Goal: Task Accomplishment & Management: Use online tool/utility

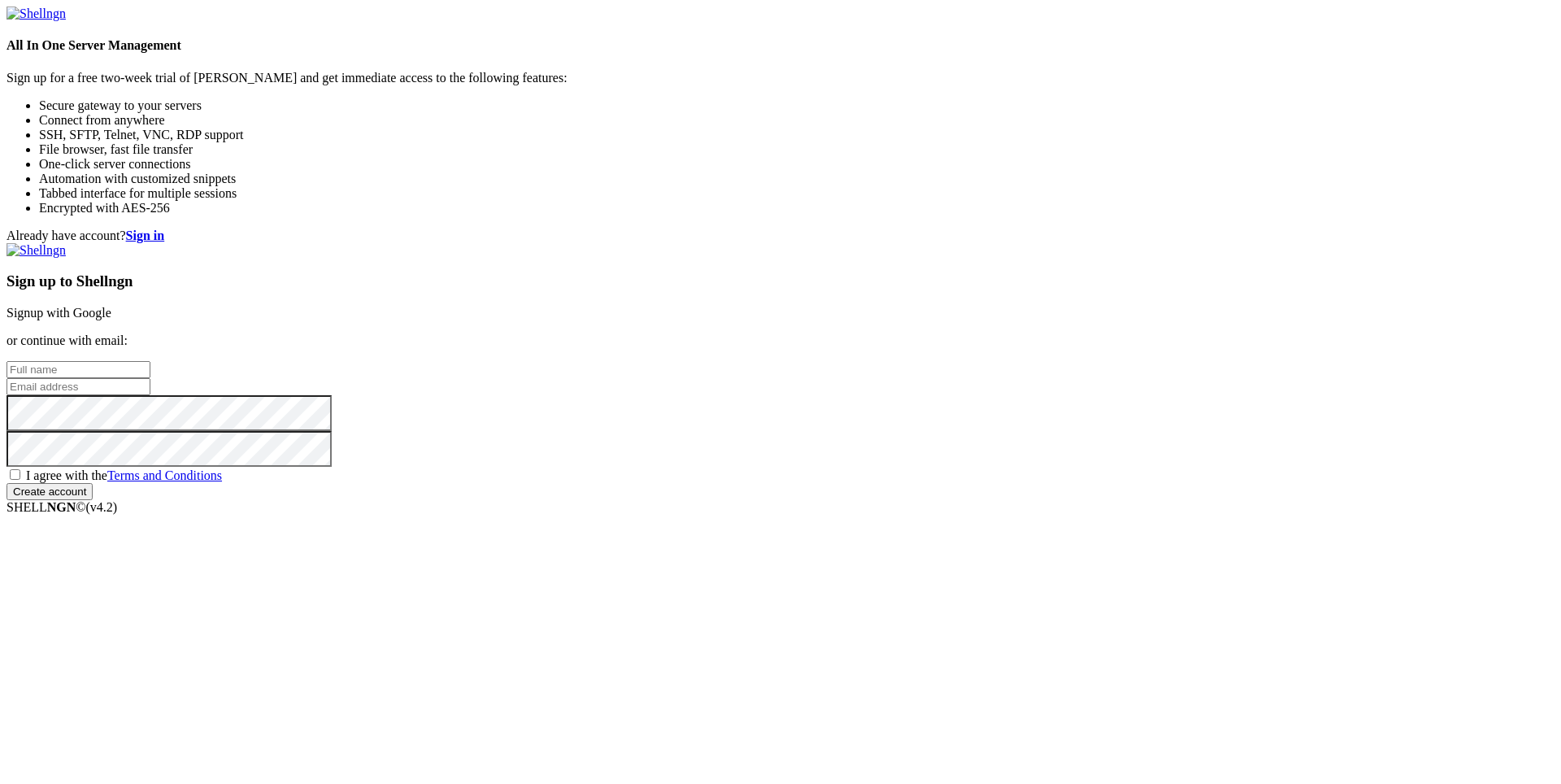
click at [111, 305] on link "Signup with Google" at bounding box center [58, 312] width 105 height 14
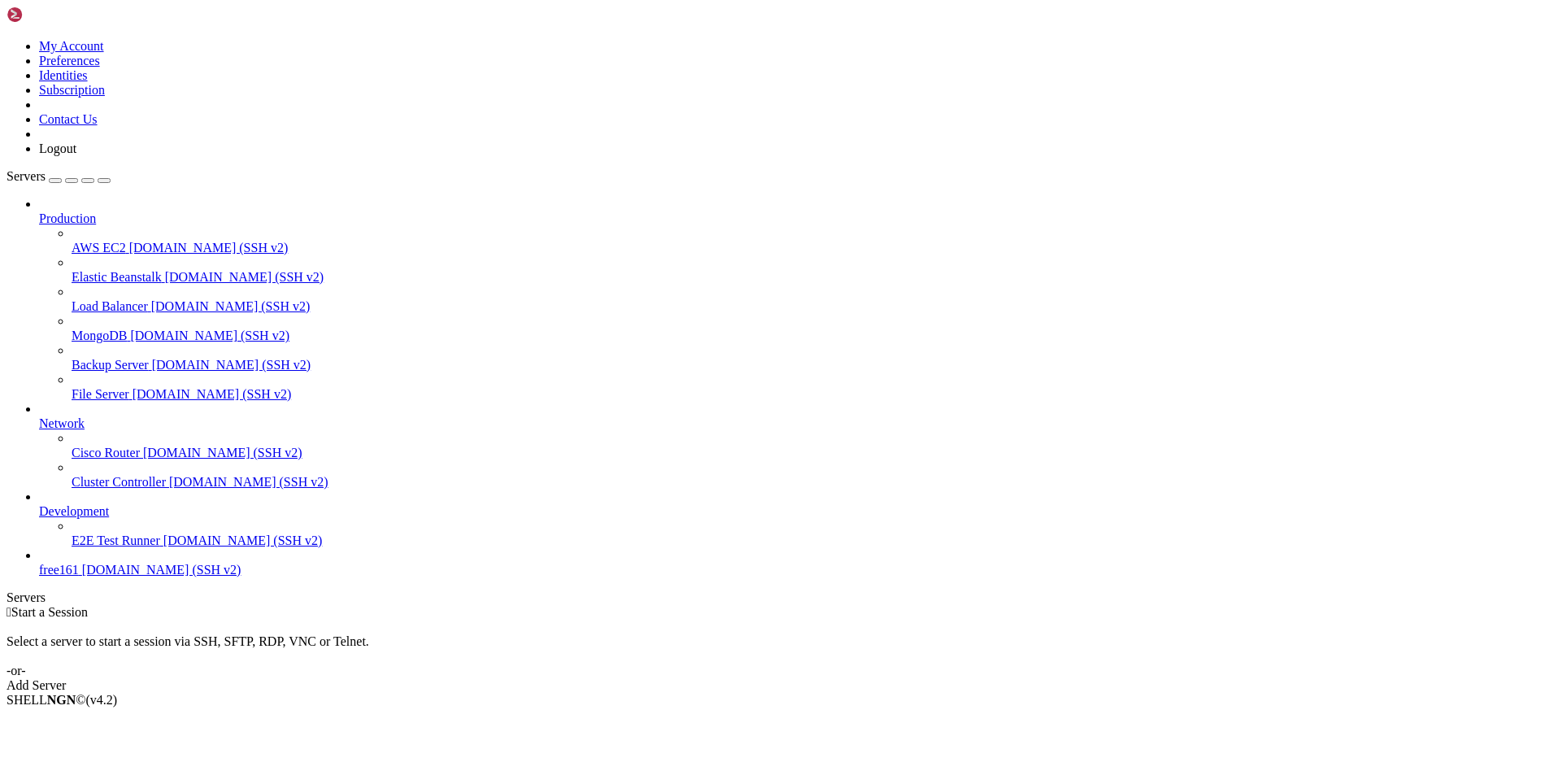
click at [892, 678] on div "Add Server" at bounding box center [780, 686] width 1548 height 15
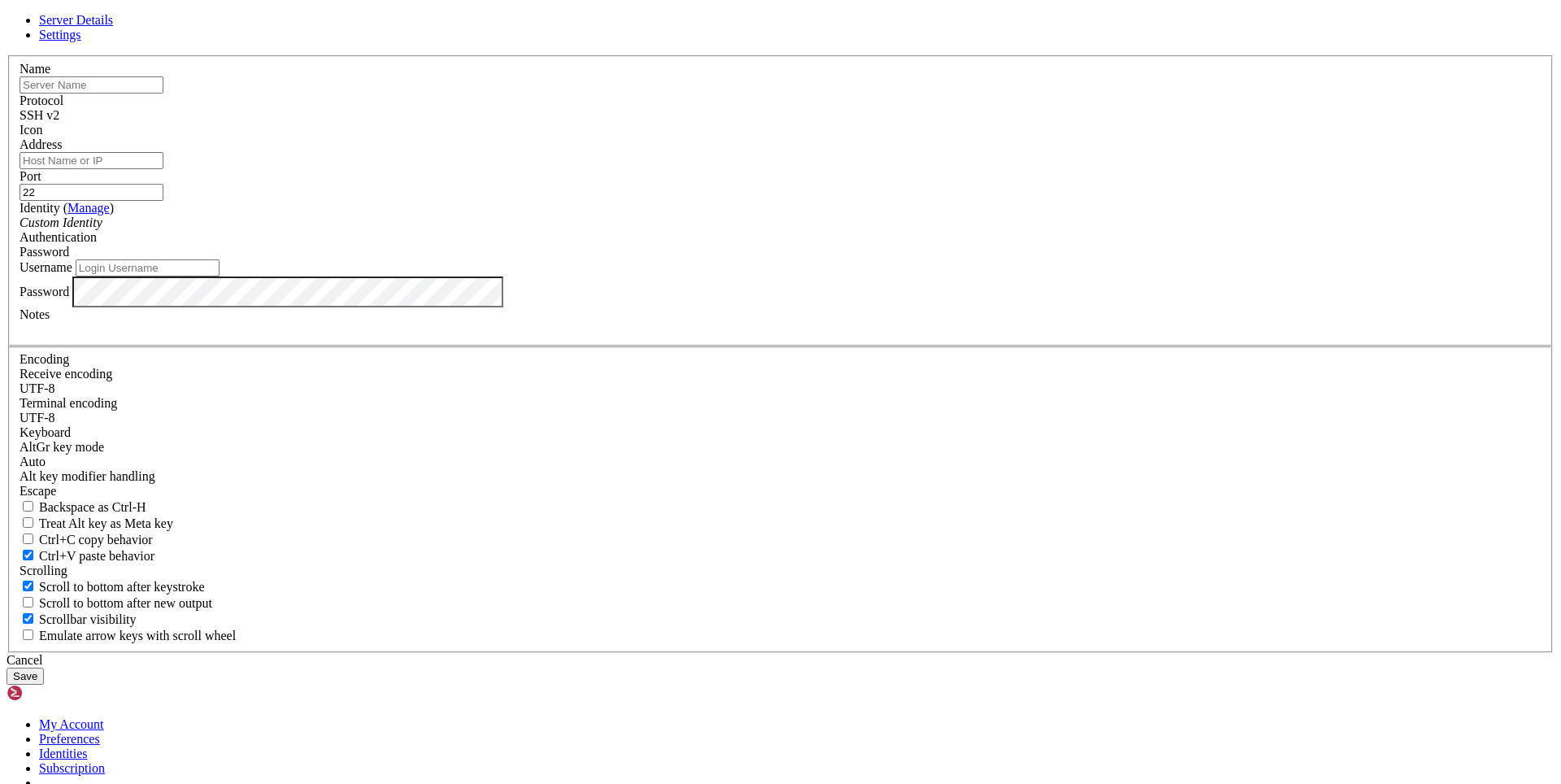
click at [163, 169] on input "Address" at bounding box center [91, 161] width 144 height 17
click at [6, 56] on icon at bounding box center [6, 56] width 0 height 0
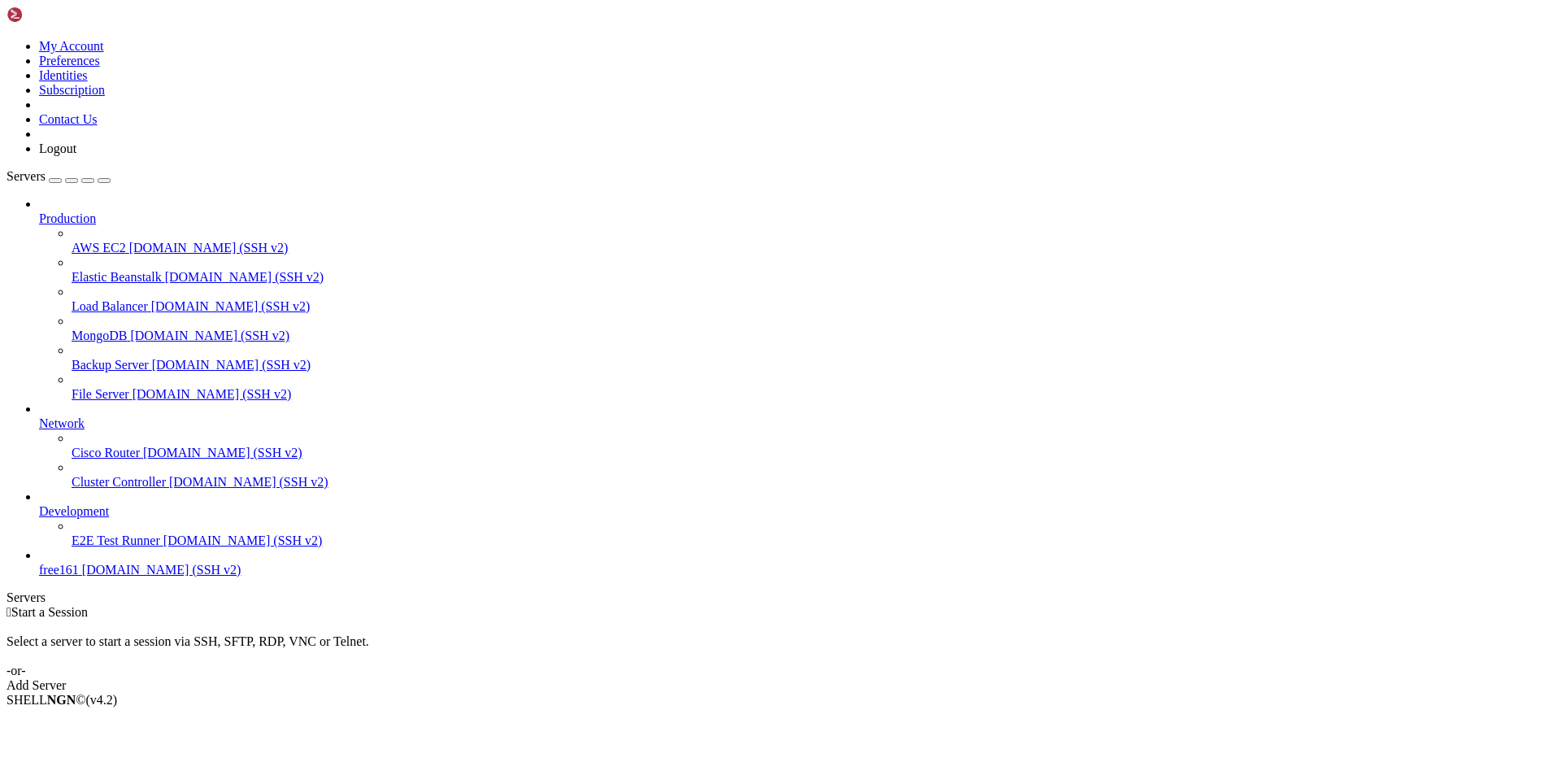
click at [102, 240] on span "AWS EC2" at bounding box center [98, 247] width 55 height 14
click at [115, 387] on span "File Server" at bounding box center [100, 393] width 58 height 14
click at [860, 678] on div "Add Server" at bounding box center [780, 686] width 1548 height 15
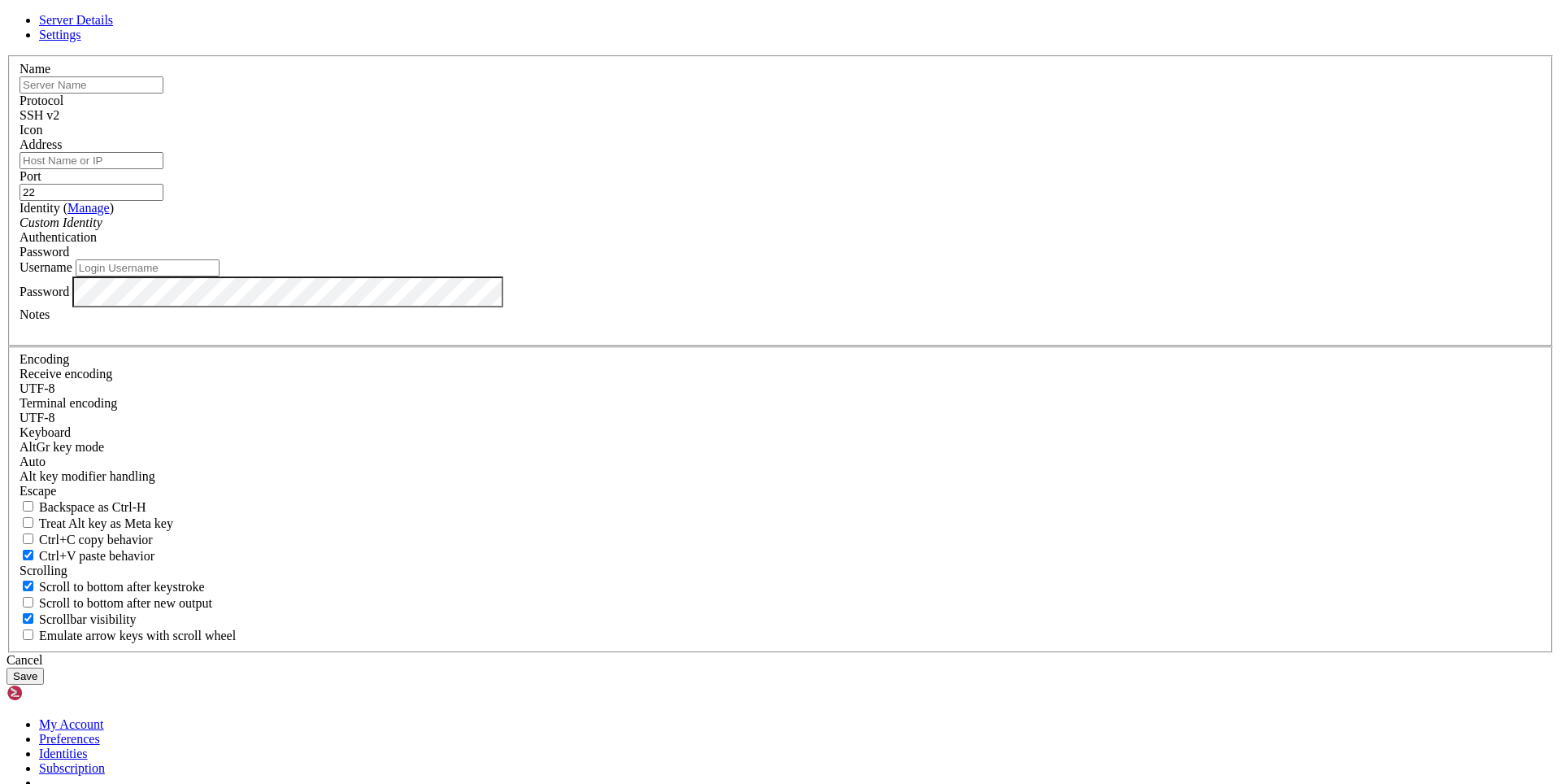
click at [1015, 56] on div at bounding box center [780, 56] width 1548 height 0
click at [82, 42] on span "Settings" at bounding box center [60, 34] width 43 height 14
click at [44, 667] on button "Save" at bounding box center [25, 675] width 37 height 17
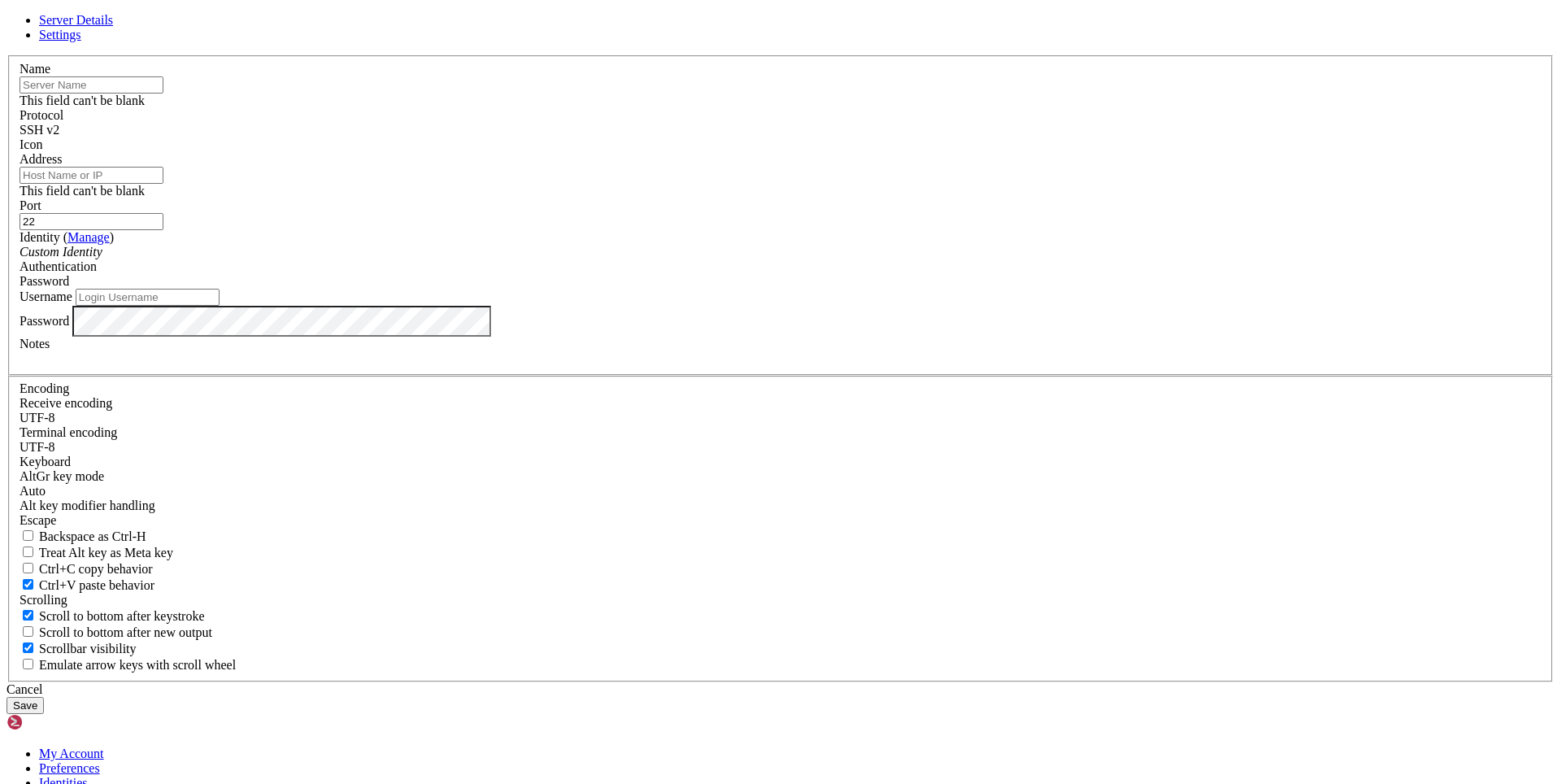
scroll to position [196, 0]
click at [44, 697] on button "Save" at bounding box center [25, 705] width 37 height 17
